Goal: Information Seeking & Learning: Check status

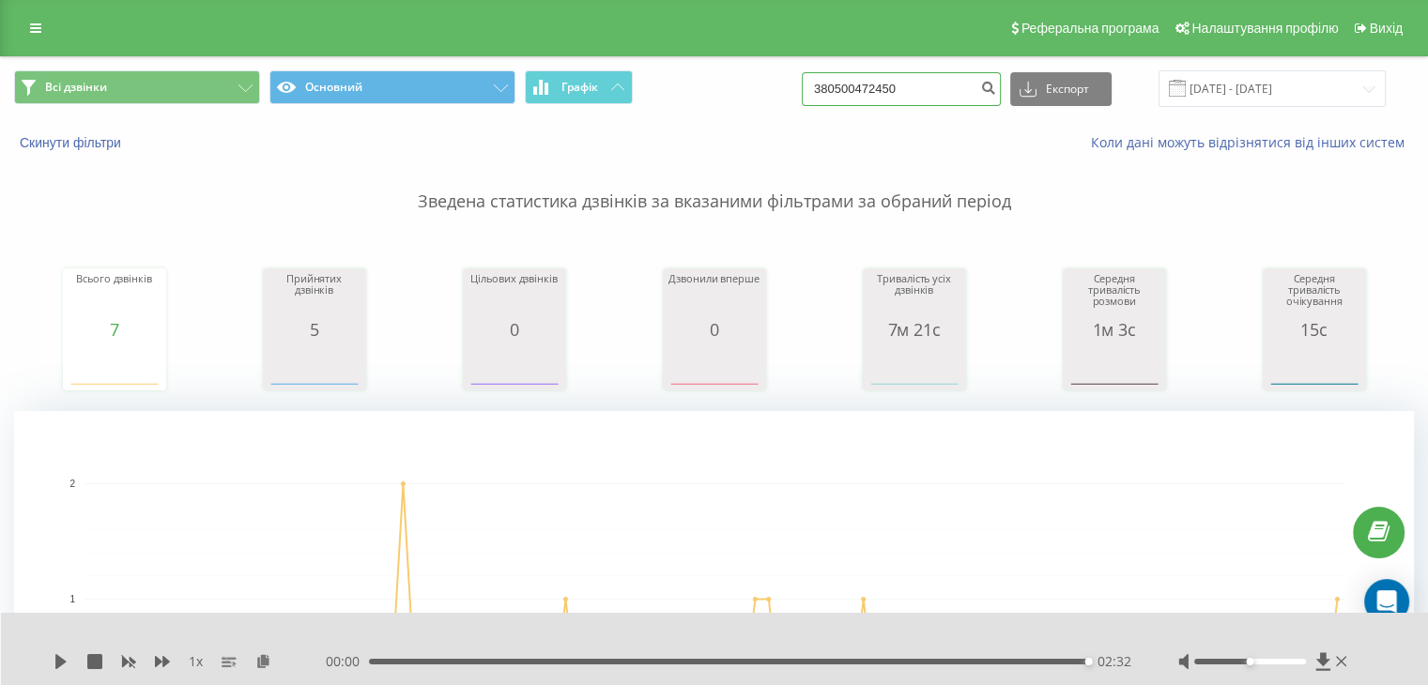
drag, startPoint x: 896, startPoint y: 85, endPoint x: 721, endPoint y: 99, distance: 175.2
click at [722, 99] on div "Всі дзвінки Основний Графік 380500472450 Експорт .csv .xls .xlsx 20.05.2025 - 2…" at bounding box center [714, 88] width 1400 height 37
paste input "50 047"
click at [909, 85] on input "380 50 047 2450" at bounding box center [901, 89] width 199 height 34
click at [905, 85] on input "380 50 047 2450" at bounding box center [901, 89] width 199 height 34
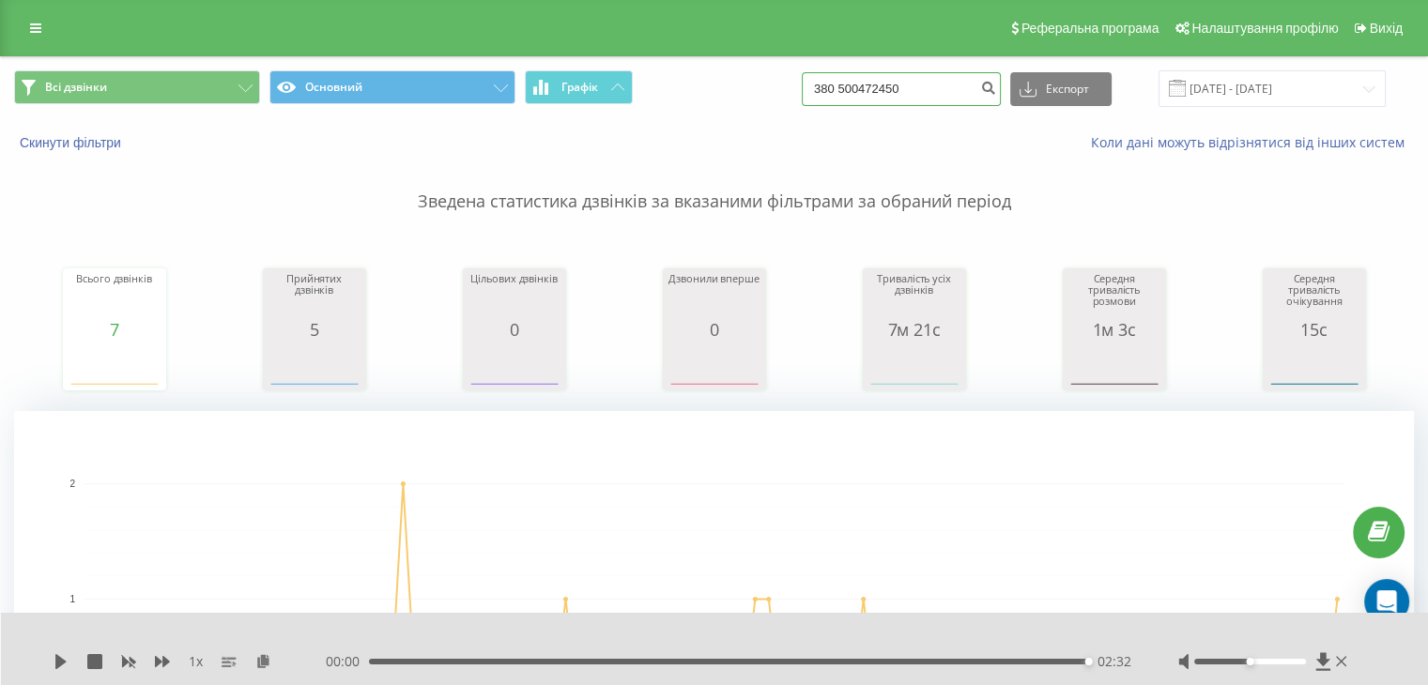
type input "380500472450"
click at [1001, 98] on button "submit" at bounding box center [988, 89] width 25 height 34
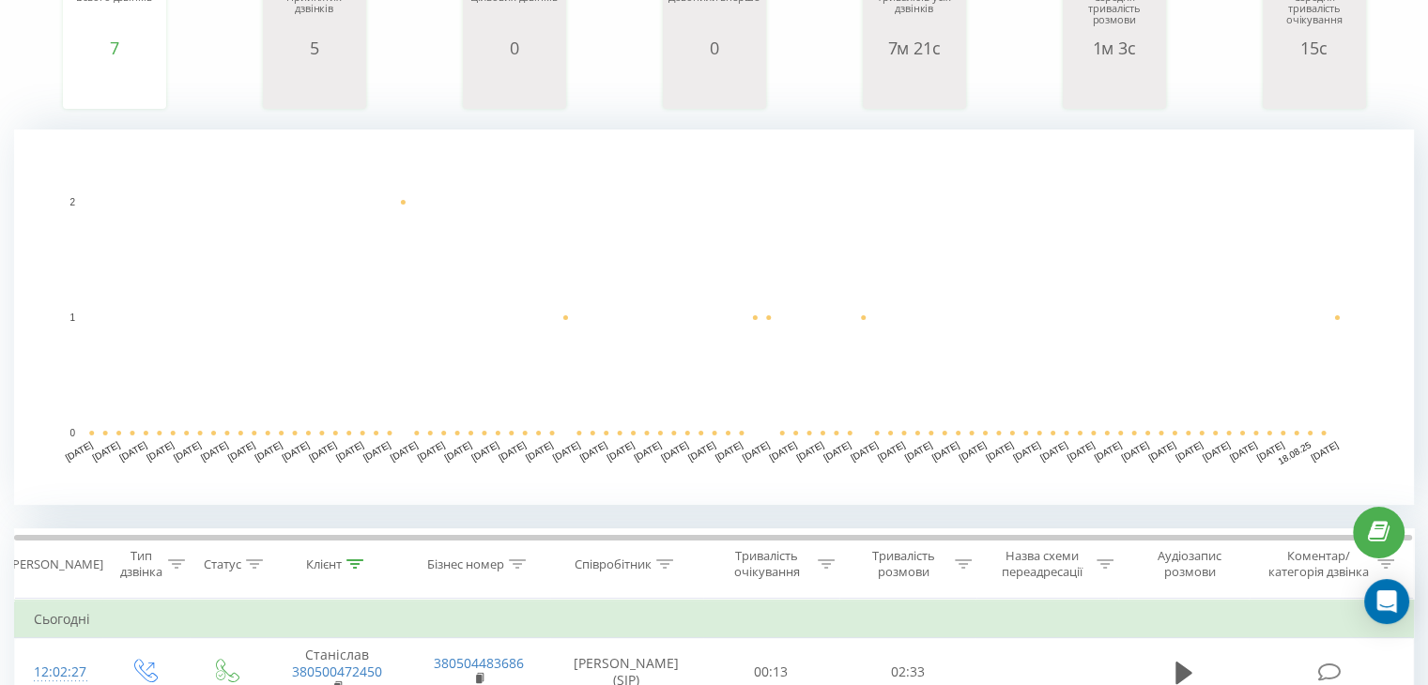
scroll to position [188, 0]
